Goal: Information Seeking & Learning: Understand process/instructions

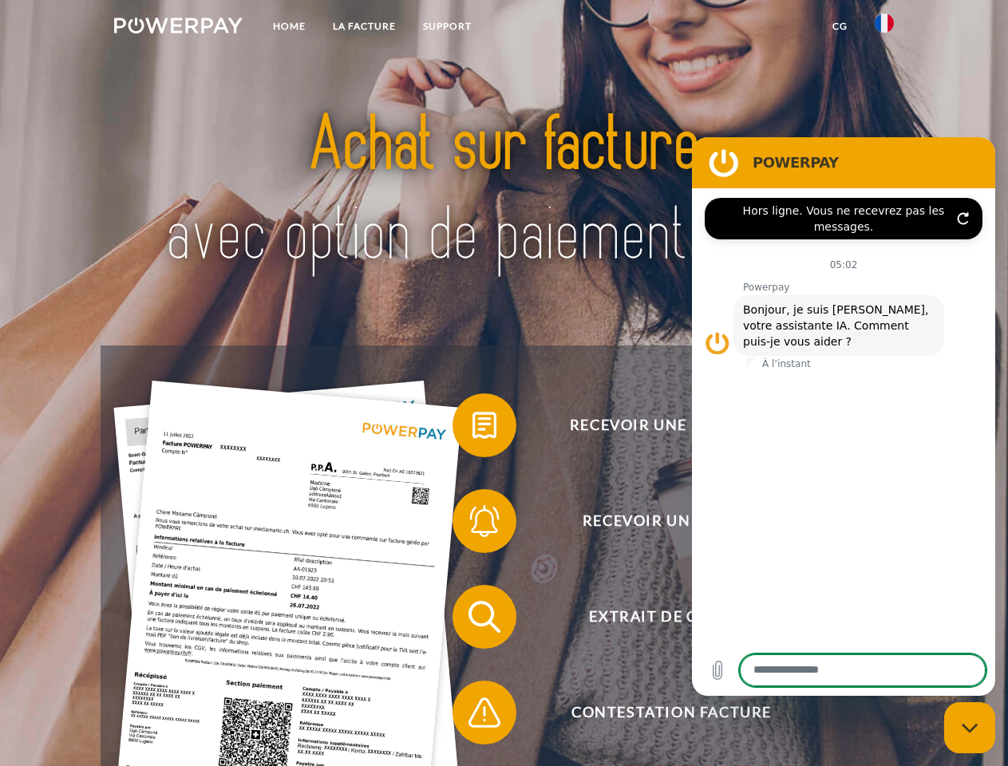
click at [178, 28] on img at bounding box center [178, 26] width 128 height 16
click at [884, 28] on img at bounding box center [883, 23] width 19 height 19
click at [839, 26] on link "CG" at bounding box center [839, 26] width 42 height 29
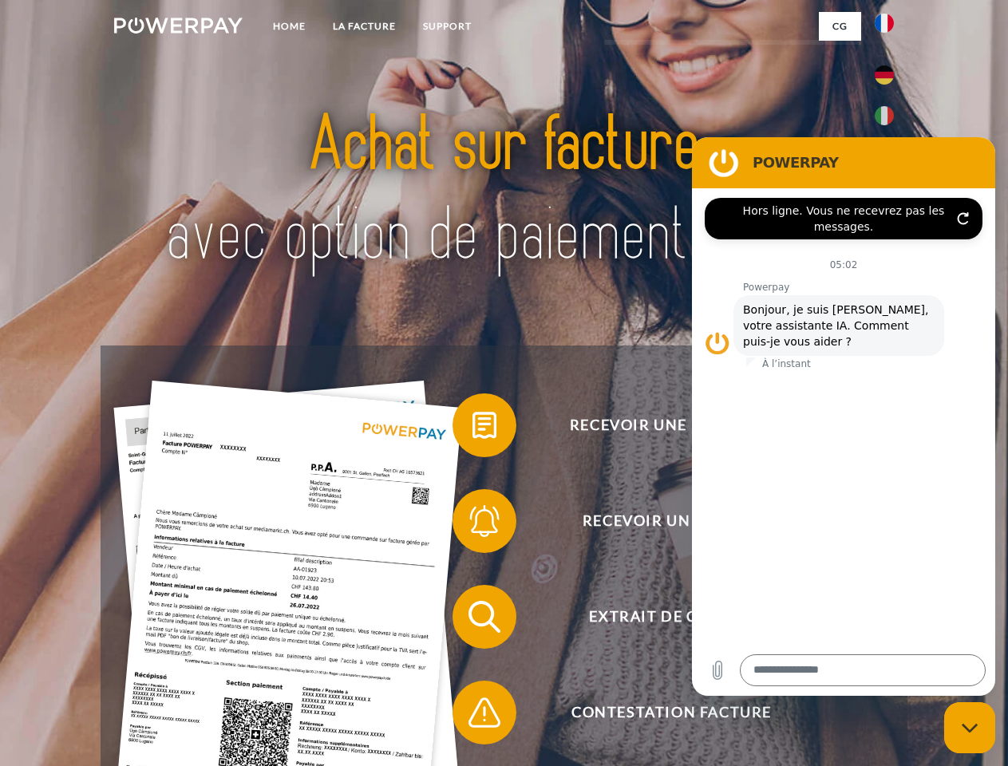
click at [472, 428] on span at bounding box center [460, 425] width 80 height 80
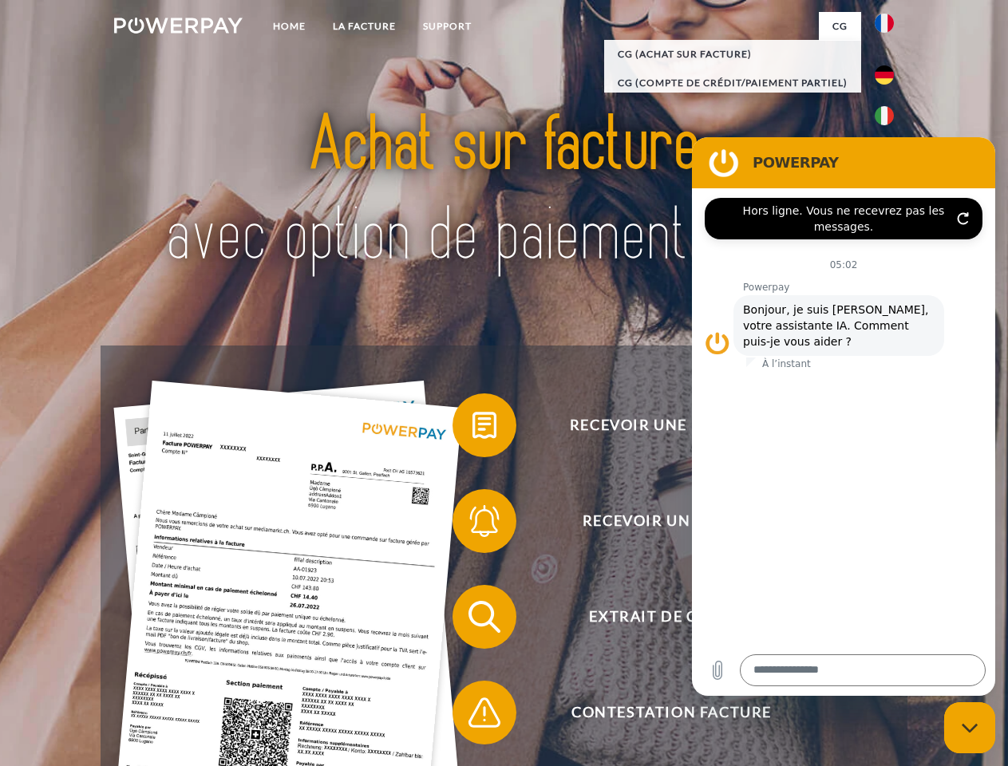
click at [472, 524] on div "Recevoir une facture ? Recevoir un rappel? Extrait de compte retour" at bounding box center [504, 664] width 806 height 638
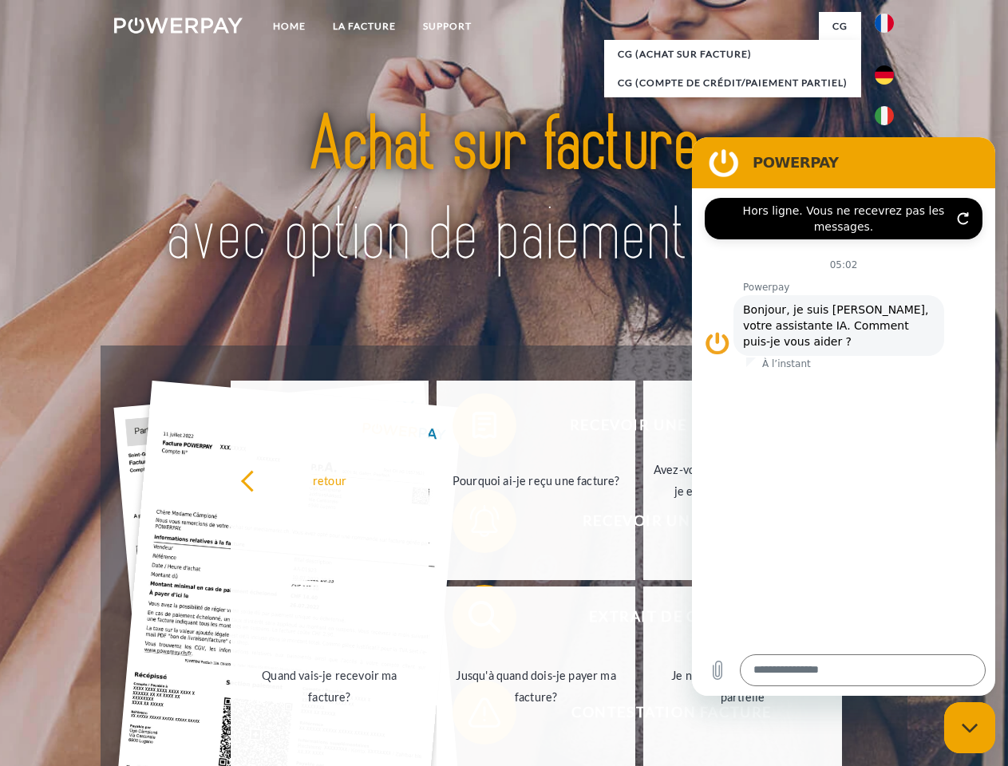
click at [472, 620] on link "Jusqu'à quand dois-je payer ma facture?" at bounding box center [535, 685] width 199 height 199
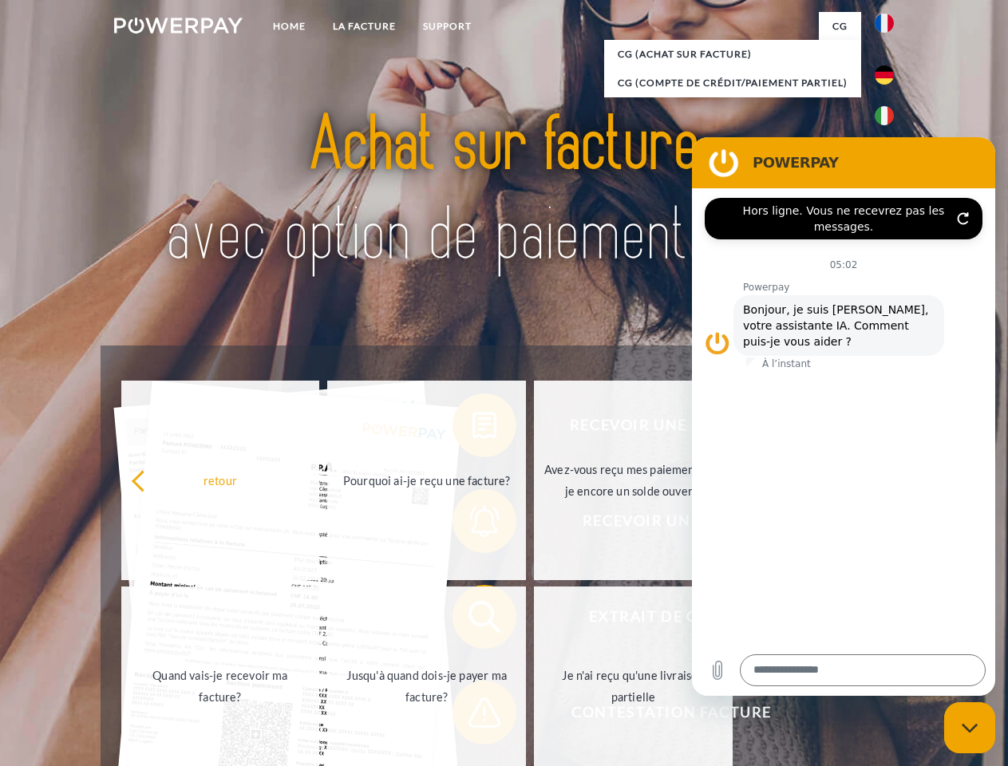
click at [472, 716] on span at bounding box center [460, 712] width 80 height 80
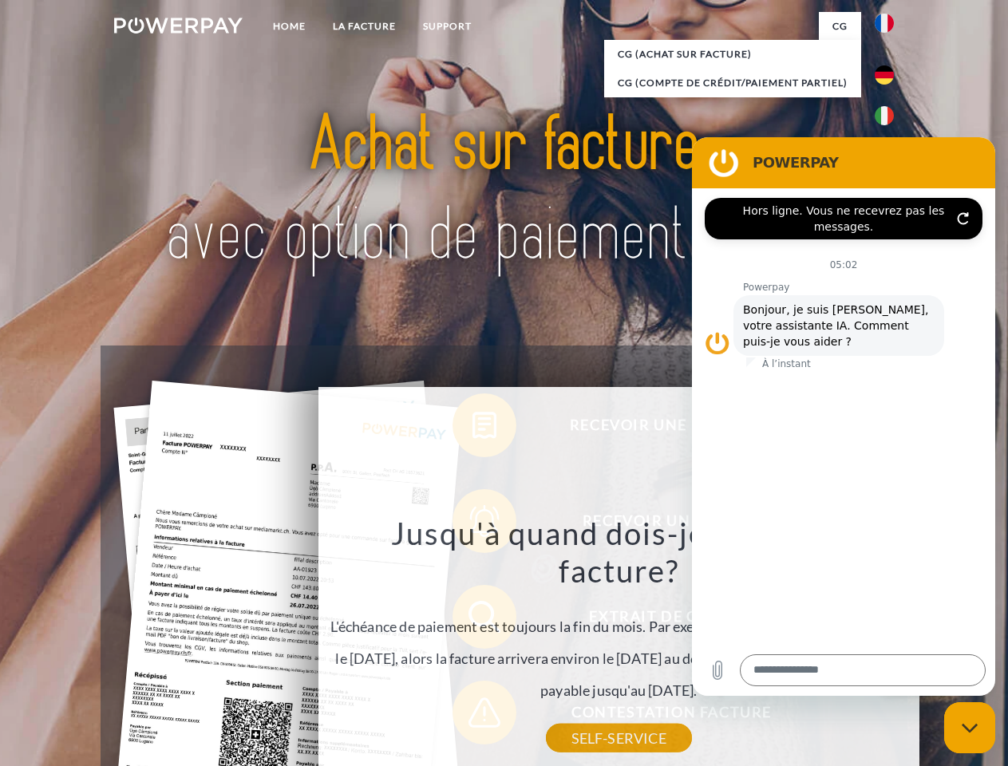
click at [969, 728] on icon "Fermer la fenêtre de messagerie" at bounding box center [969, 728] width 17 height 10
type textarea "*"
